Goal: Browse casually: Explore the website without a specific task or goal

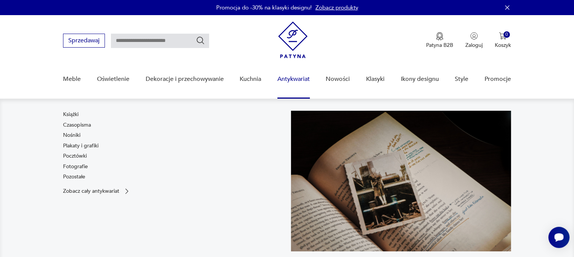
click at [296, 80] on link "Antykwariat" at bounding box center [294, 79] width 32 height 29
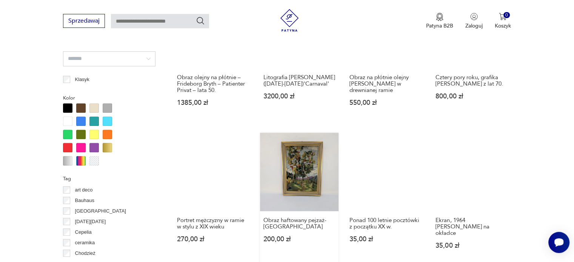
scroll to position [528, 0]
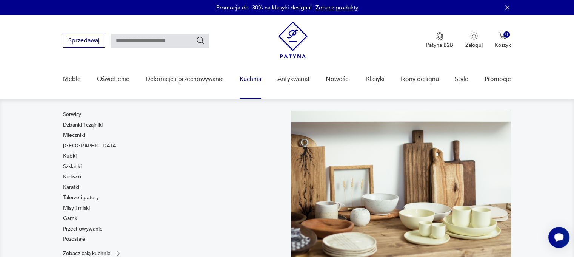
click at [252, 76] on link "Kuchnia" at bounding box center [251, 79] width 22 height 29
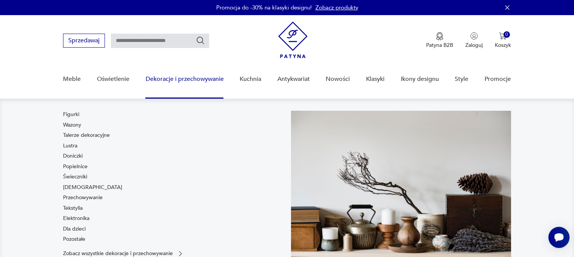
click at [208, 80] on link "Dekoracje i przechowywanie" at bounding box center [184, 79] width 78 height 29
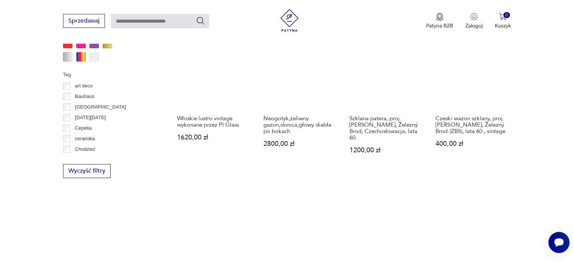
scroll to position [679, 0]
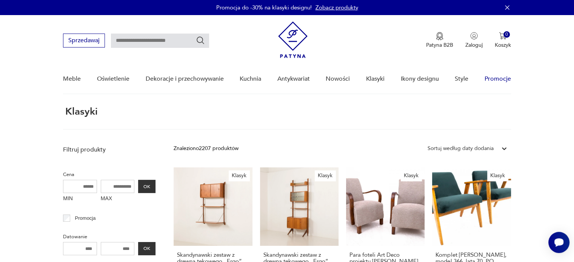
click at [503, 80] on link "Promocje" at bounding box center [498, 79] width 26 height 29
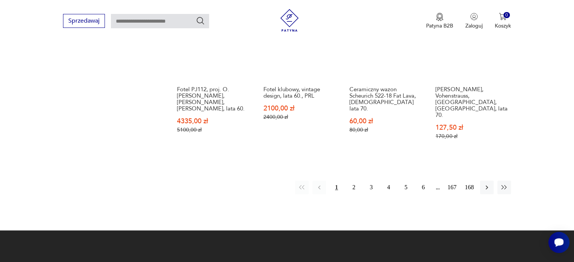
scroll to position [633, 0]
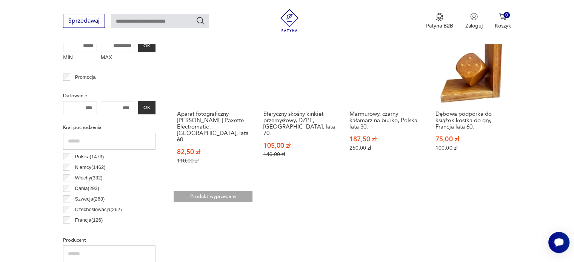
scroll to position [362, 0]
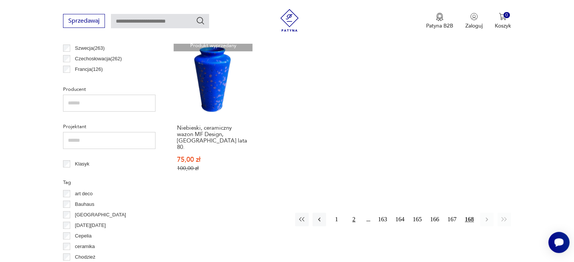
click at [353, 213] on button "2" at bounding box center [354, 220] width 14 height 14
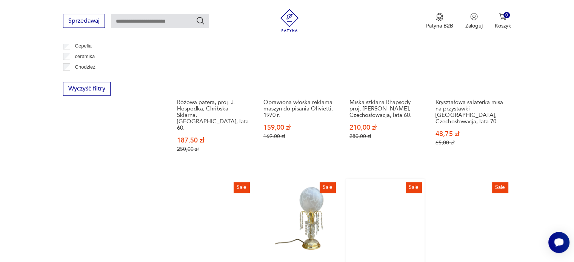
scroll to position [664, 0]
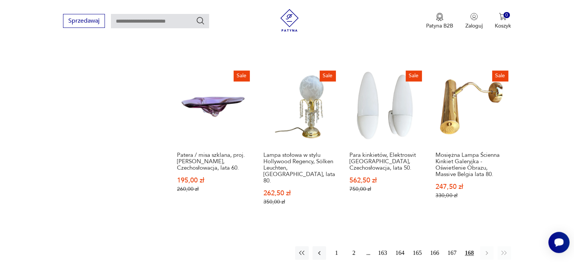
scroll to position [362, 0]
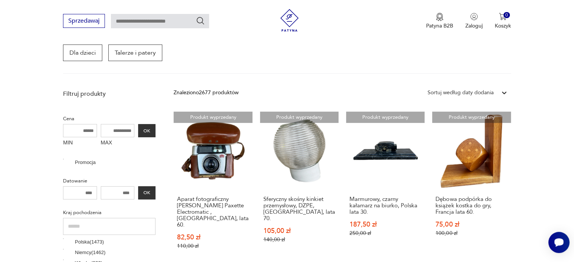
scroll to position [858, 0]
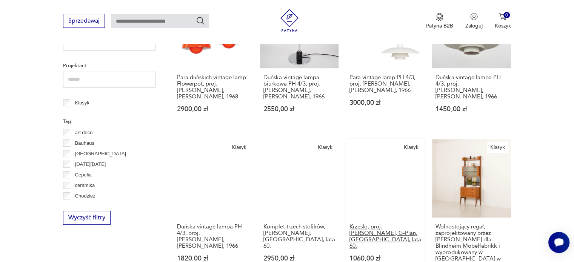
scroll to position [415, 0]
